Goal: Navigation & Orientation: Find specific page/section

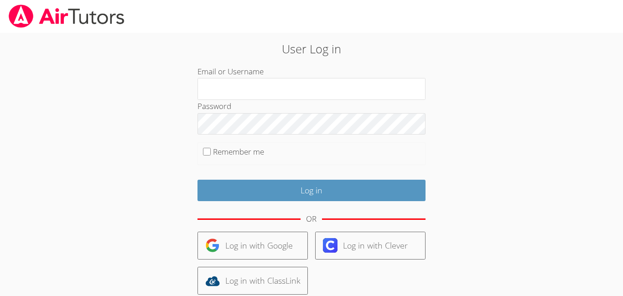
type input "harmonybrink"
click at [270, 201] on form "Email or Username harmonybrink Password Remember me Log in OR Log in with Googl…" at bounding box center [312, 210] width 228 height 290
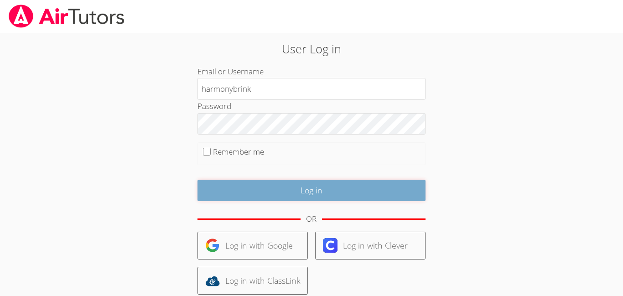
click at [271, 194] on input "Log in" at bounding box center [312, 190] width 228 height 21
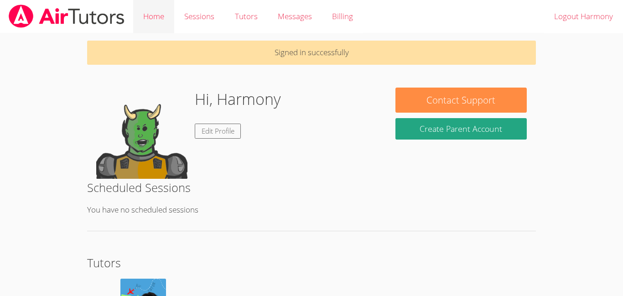
click at [156, 17] on link "Home" at bounding box center [153, 16] width 41 height 33
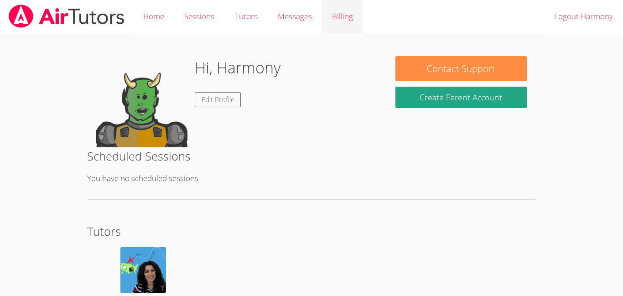
click at [359, 15] on link "Billing" at bounding box center [342, 16] width 41 height 33
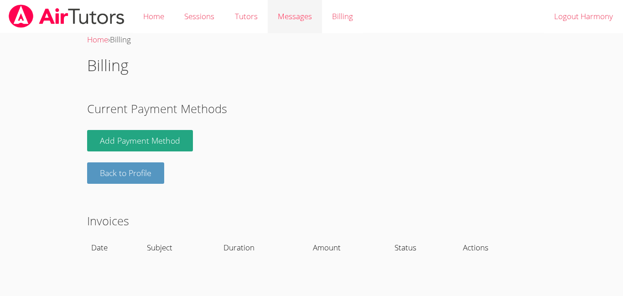
click at [307, 22] on div "Messages" at bounding box center [295, 16] width 34 height 13
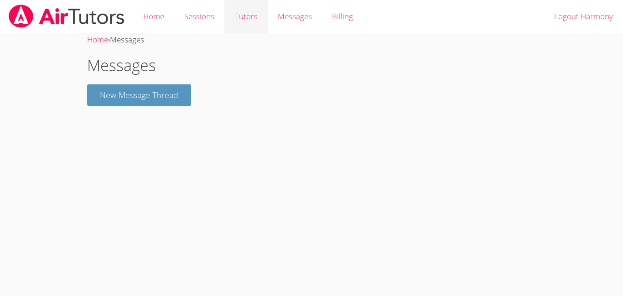
click at [251, 19] on link "Tutors" at bounding box center [246, 16] width 43 height 33
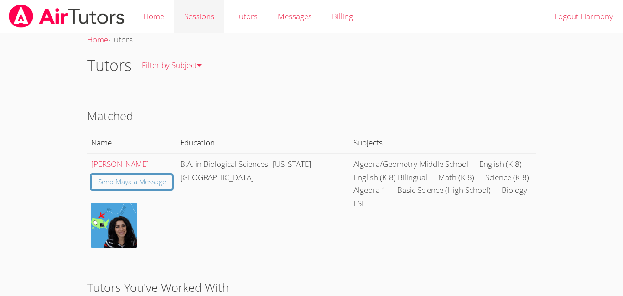
click at [212, 18] on link "Sessions" at bounding box center [199, 16] width 50 height 33
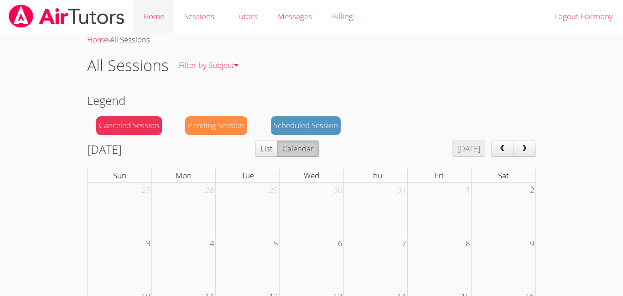
click at [152, 17] on link "Home" at bounding box center [153, 16] width 41 height 33
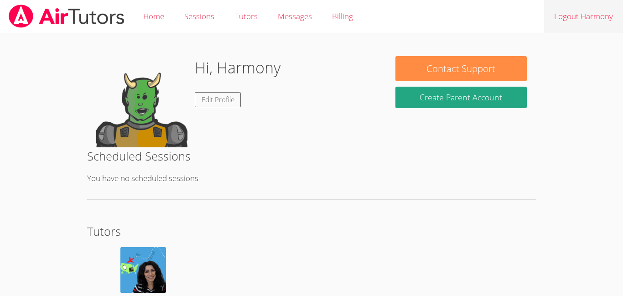
click at [574, 20] on link "Logout Harmony" at bounding box center [584, 16] width 79 height 33
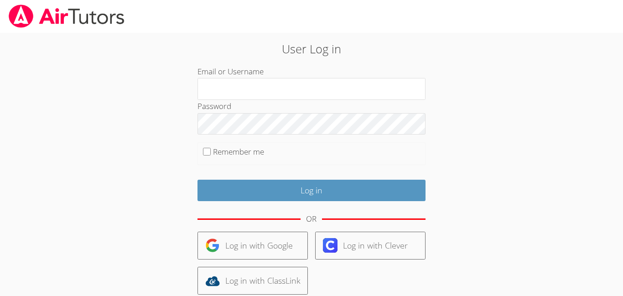
type input "harmonybrink"
click at [208, 150] on input "Remember me" at bounding box center [207, 152] width 8 height 8
checkbox input "true"
